Goal: Find specific page/section: Find specific page/section

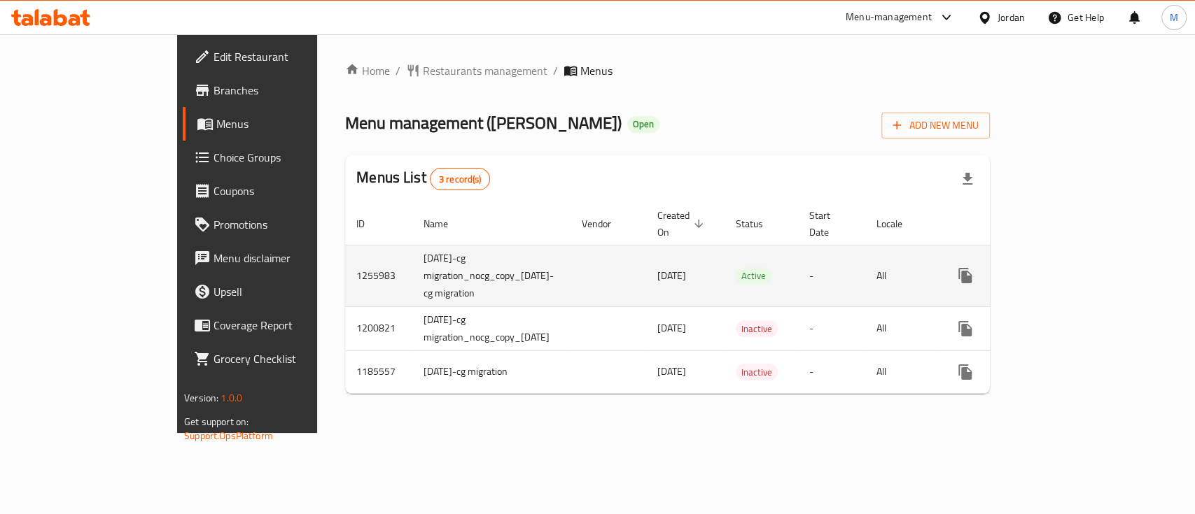
click at [1083, 266] on link "enhanced table" at bounding box center [1066, 276] width 34 height 34
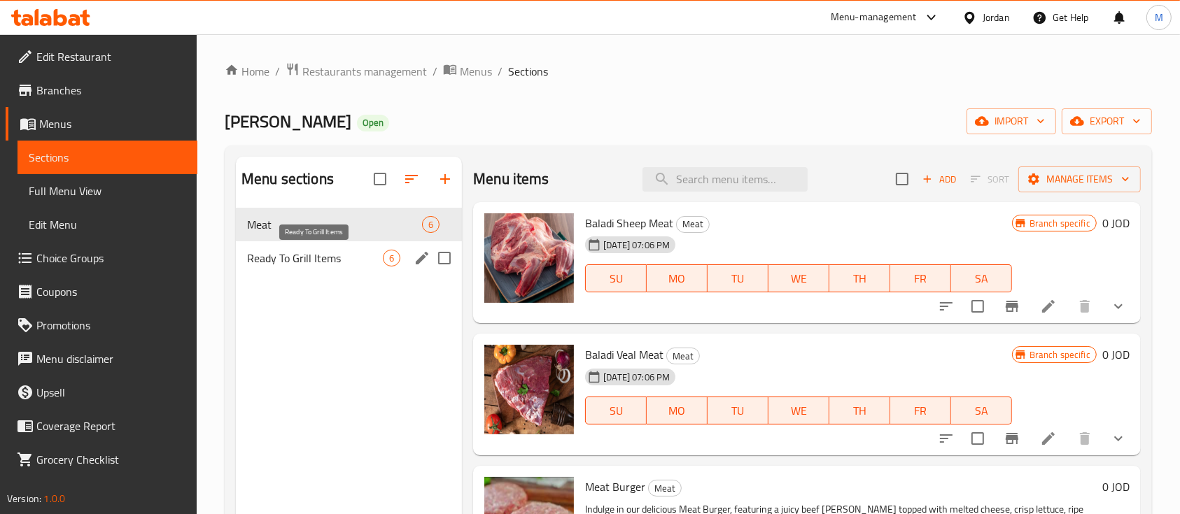
click at [316, 255] on span "Ready To Grill Items" at bounding box center [315, 258] width 136 height 17
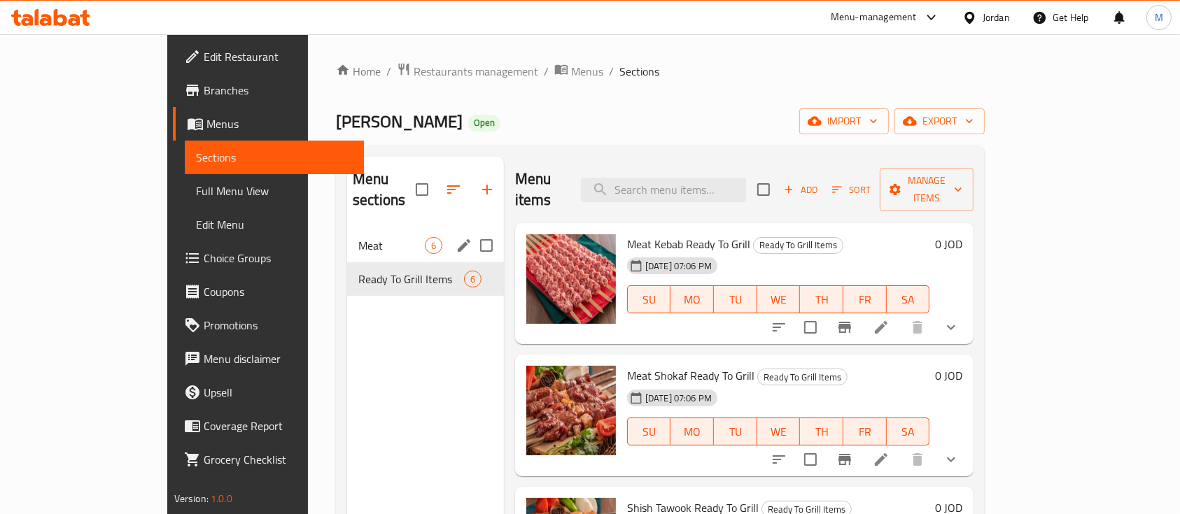
click at [347, 232] on div "Meat 6" at bounding box center [425, 246] width 157 height 34
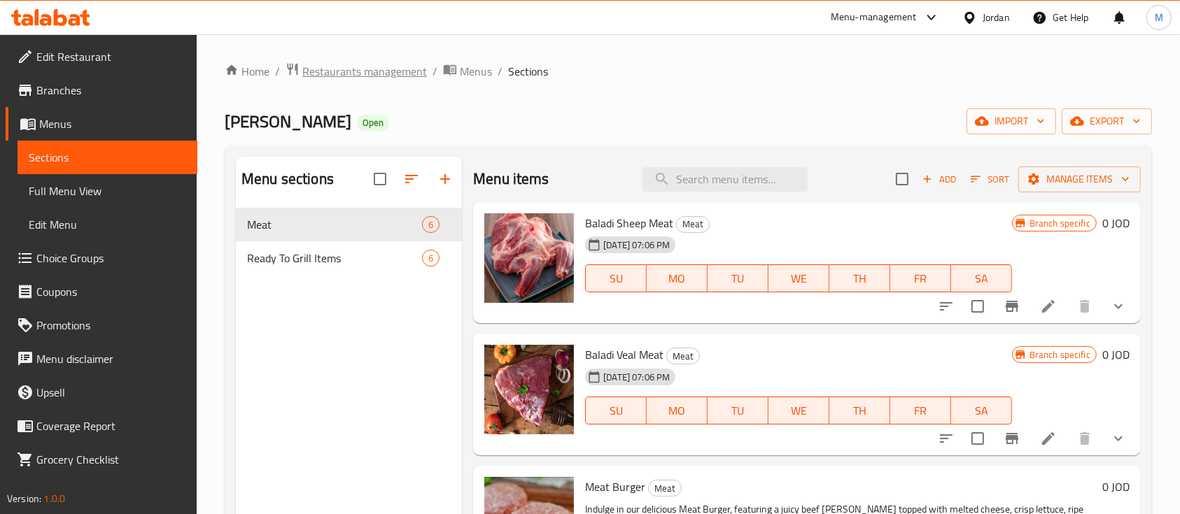
click at [376, 74] on span "Restaurants management" at bounding box center [364, 71] width 125 height 17
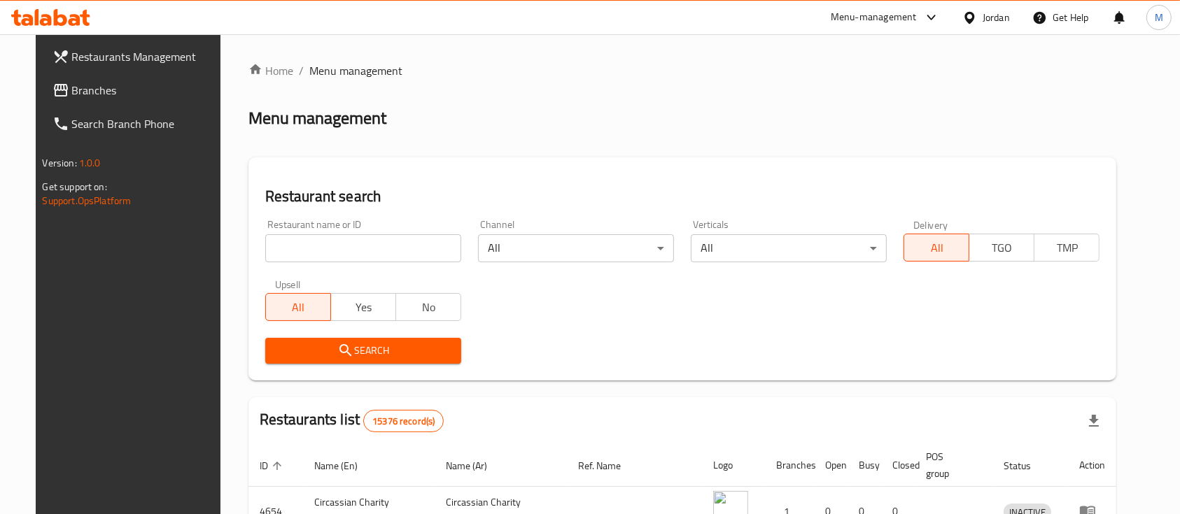
click at [409, 255] on input "search" at bounding box center [363, 248] width 196 height 28
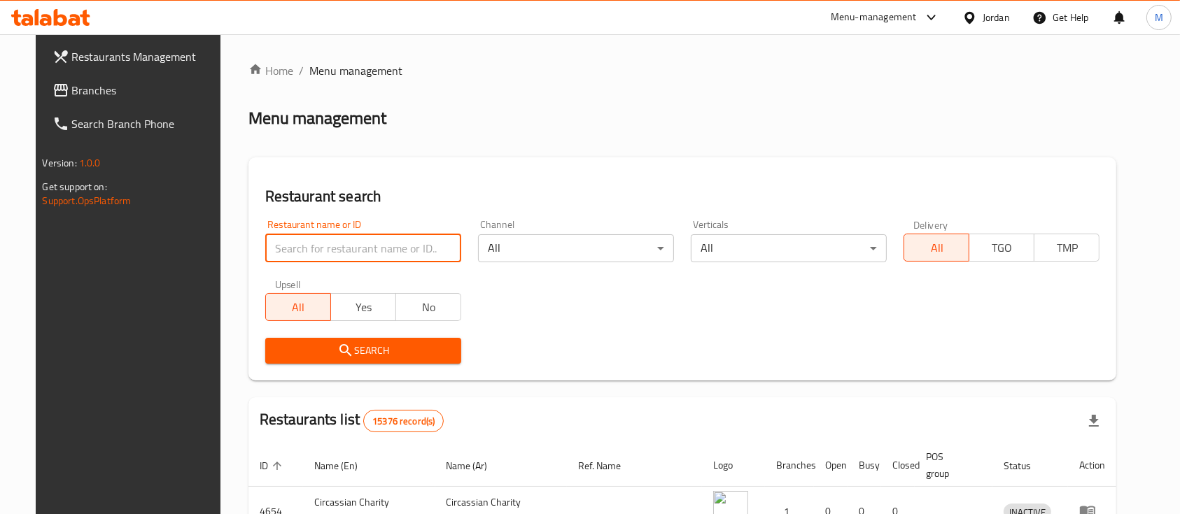
click at [465, 147] on div "Home / Menu management Menu management Restaurant search Restaurant name or ID …" at bounding box center [682, 467] width 869 height 810
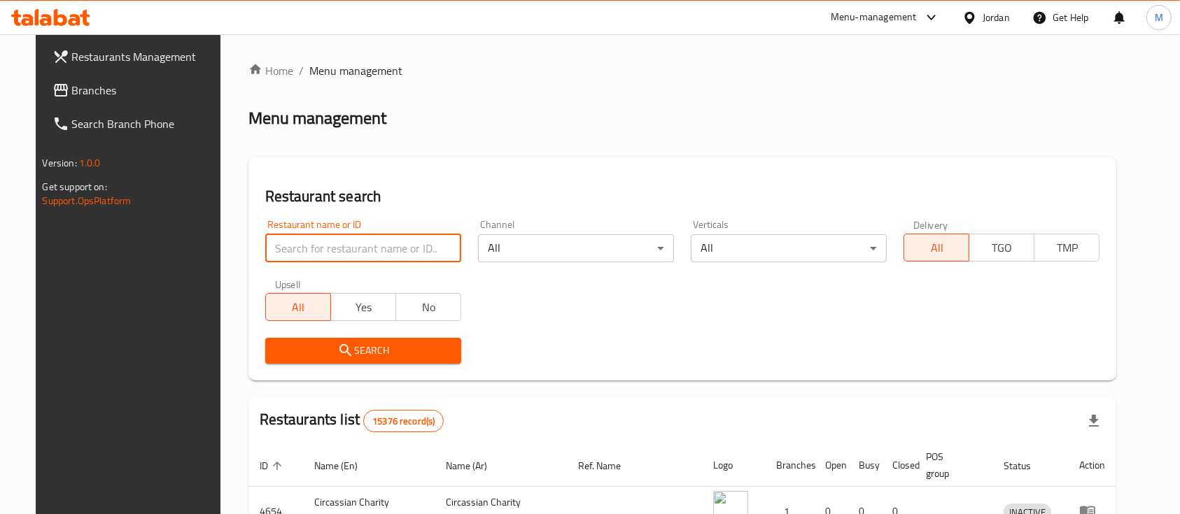
click at [422, 237] on input "search" at bounding box center [363, 248] width 196 height 28
